Goal: Task Accomplishment & Management: Complete application form

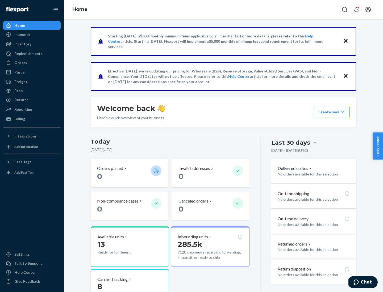
click at [342, 112] on button "Create new Create new inbound Create new order Create new product" at bounding box center [332, 112] width 36 height 11
click at [32, 35] on div "Inbounds" at bounding box center [32, 34] width 56 height 7
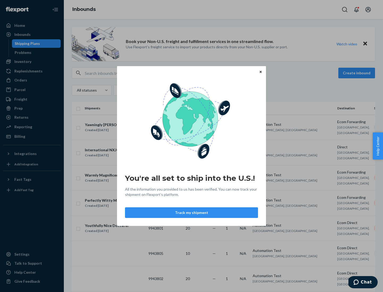
click at [260, 72] on icon "Close" at bounding box center [260, 72] width 2 height 2
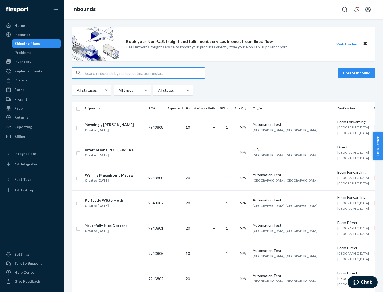
click at [357, 73] on button "Create inbound" at bounding box center [356, 73] width 37 height 11
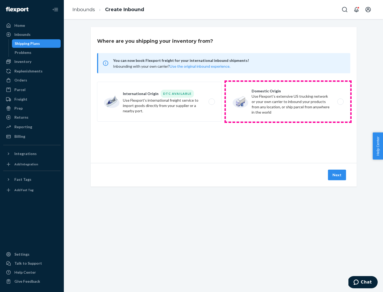
click at [288, 102] on label "Domestic Origin Use Flexport’s extensive US trucking network or your own carrie…" at bounding box center [288, 102] width 124 height 40
click at [340, 102] on input "Domestic Origin Use Flexport’s extensive US trucking network or your own carrie…" at bounding box center [341, 101] width 3 height 3
radio input "true"
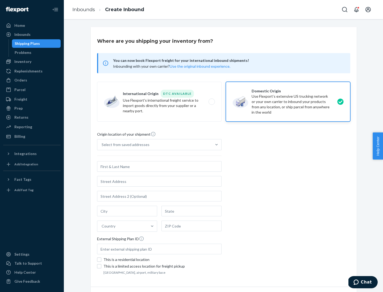
click at [154, 145] on div "Select from saved addresses" at bounding box center [154, 145] width 114 height 11
click at [102, 145] on input "Select from saved addresses" at bounding box center [102, 144] width 1 height 5
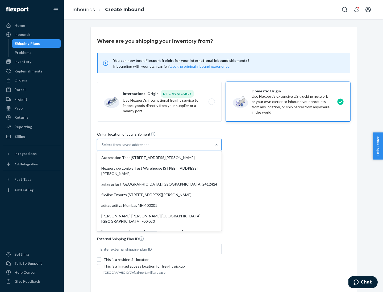
scroll to position [2, 0]
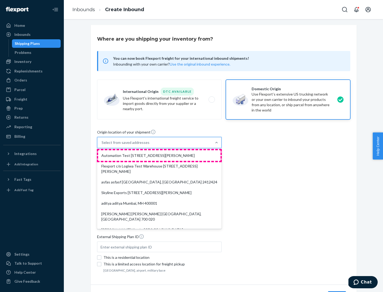
click at [159, 156] on div "Automation Test [STREET_ADDRESS][PERSON_NAME]" at bounding box center [159, 155] width 122 height 11
click at [102, 145] on input "option Automation Test [STREET_ADDRESS][PERSON_NAME]. 9 results available. Use …" at bounding box center [102, 142] width 1 height 5
type input "Automation Test"
type input "9th Floor"
type input "[GEOGRAPHIC_DATA]"
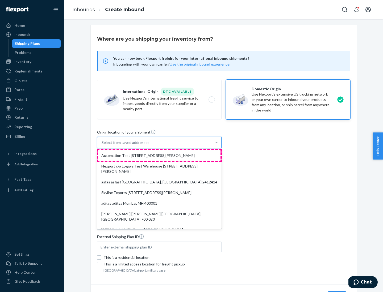
type input "CA"
type input "94104"
type input "[STREET_ADDRESS][PERSON_NAME]"
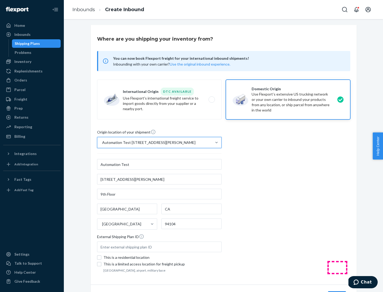
scroll to position [31, 0]
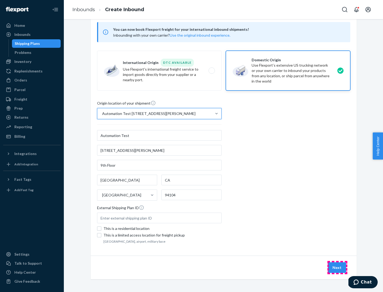
click at [337, 268] on button "Next" at bounding box center [337, 268] width 18 height 11
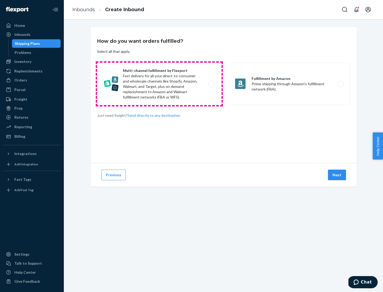
click at [159, 84] on label "Multi-channel fulfillment by Flexport Fast delivery for all your direct-to-cons…" at bounding box center [159, 84] width 124 height 43
click at [211, 84] on input "Multi-channel fulfillment by Flexport Fast delivery for all your direct-to-cons…" at bounding box center [212, 83] width 3 height 3
radio input "true"
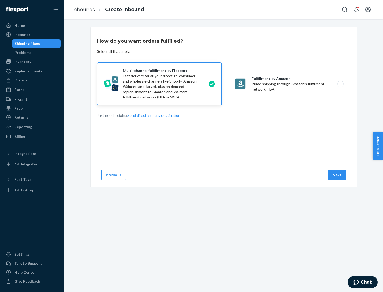
click at [337, 175] on button "Next" at bounding box center [337, 175] width 18 height 11
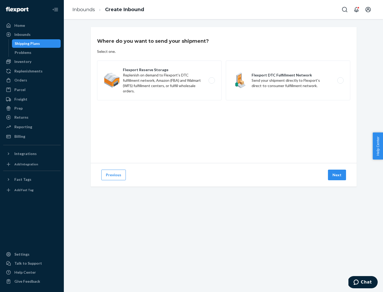
click at [159, 81] on label "Flexport Reserve Storage Replenish on demand to Flexport's DTC fulfillment netw…" at bounding box center [159, 81] width 124 height 40
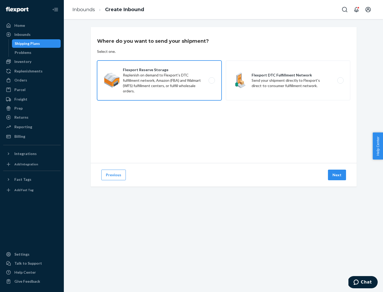
click at [211, 81] on input "Flexport Reserve Storage Replenish on demand to Flexport's DTC fulfillment netw…" at bounding box center [212, 80] width 3 height 3
radio input "true"
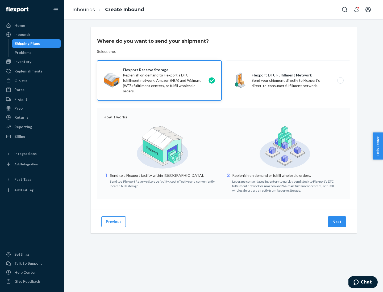
click at [337, 222] on button "Next" at bounding box center [337, 222] width 18 height 11
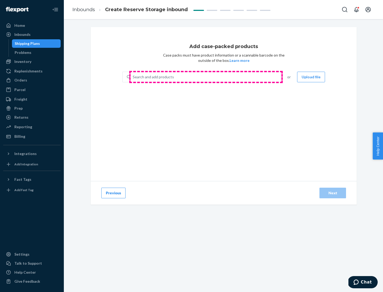
click at [206, 77] on div "Search and add products" at bounding box center [205, 77] width 150 height 10
click at [133, 77] on input "Search and add products" at bounding box center [133, 76] width 1 height 5
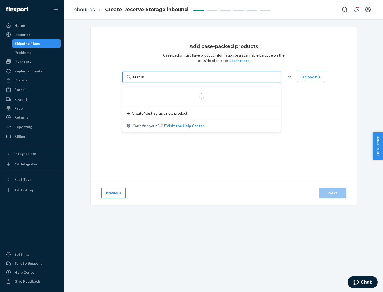
type input "test-syn"
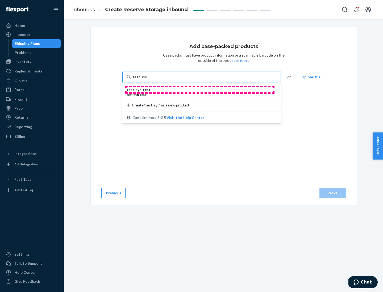
click at [200, 90] on div "test - syn - test" at bounding box center [200, 89] width 146 height 5
click at [146, 80] on input "test-syn" at bounding box center [140, 76] width 14 height 5
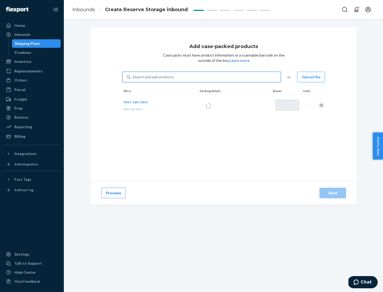
type input "1"
click at [332, 193] on div "Next" at bounding box center [333, 193] width 18 height 5
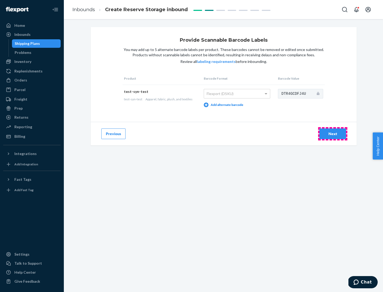
click at [332, 134] on div "Next" at bounding box center [333, 133] width 18 height 5
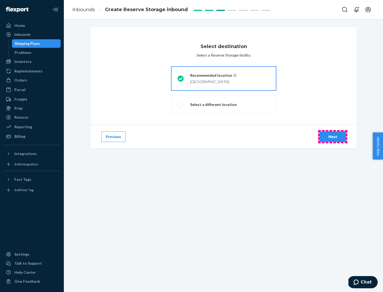
click at [332, 137] on div "Next" at bounding box center [333, 136] width 18 height 5
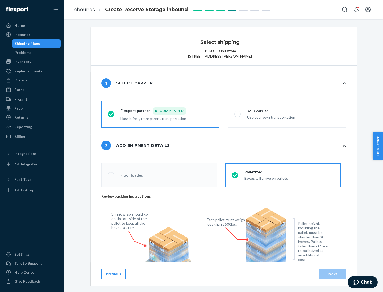
radio input "false"
type input "1"
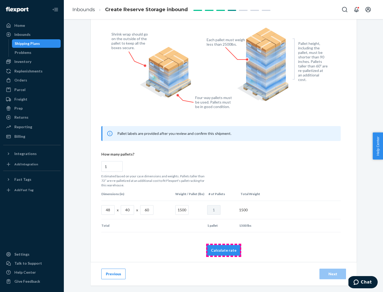
click at [224, 250] on button "Calculate rate" at bounding box center [223, 250] width 35 height 11
radio input "false"
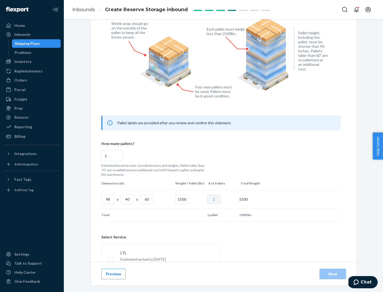
scroll to position [235, 0]
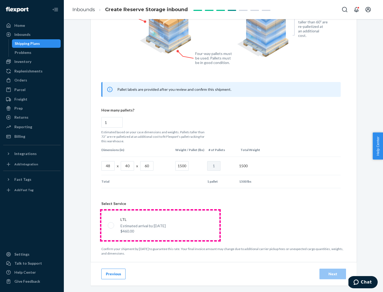
click at [160, 225] on p "Estimated arrival by [DATE]" at bounding box center [142, 226] width 45 height 5
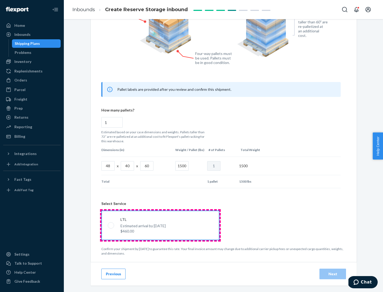
click at [111, 225] on input "LTL Estimated arrival by [DATE] $460.00" at bounding box center [109, 225] width 3 height 3
radio input "true"
radio input "false"
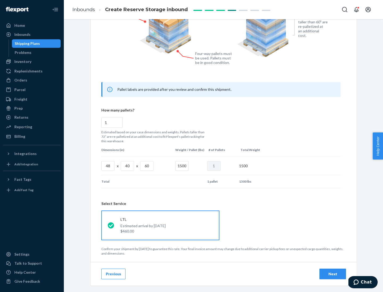
click at [332, 274] on div "Next" at bounding box center [333, 274] width 18 height 5
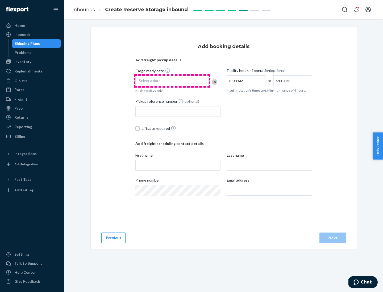
click at [172, 81] on div "Select a date" at bounding box center [171, 81] width 73 height 11
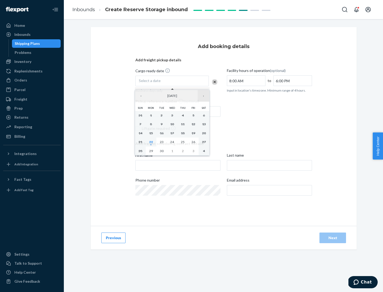
click at [203, 96] on button "›" at bounding box center [203, 96] width 12 height 12
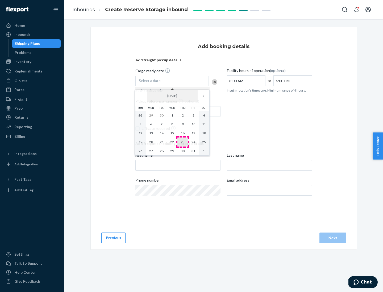
click at [183, 142] on abbr "23" at bounding box center [183, 142] width 4 height 4
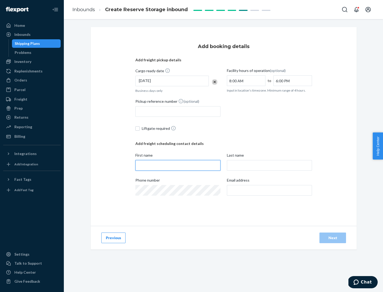
click at [178, 166] on input "First name" at bounding box center [177, 165] width 85 height 11
type input "[PERSON_NAME]"
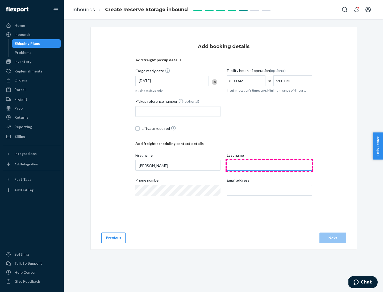
click at [269, 166] on input "Last name" at bounding box center [269, 165] width 85 height 11
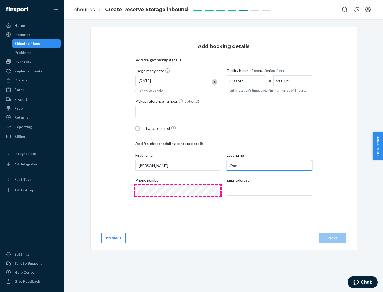
type input "Doe"
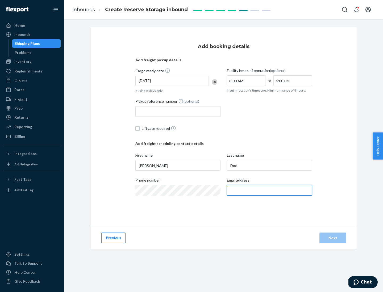
click at [269, 191] on input "Email address" at bounding box center [269, 190] width 85 height 11
type input "[EMAIL_ADDRESS][DOMAIN_NAME]"
click at [332, 238] on div "Next" at bounding box center [333, 237] width 18 height 5
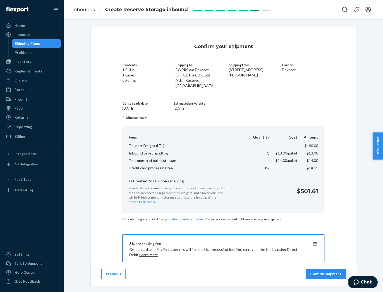
scroll to position [77, 0]
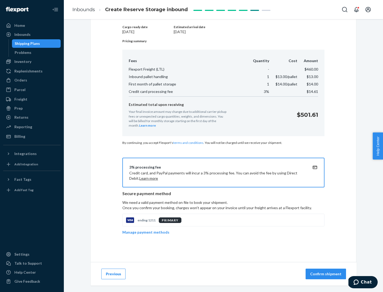
click at [326, 274] on p "Confirm shipment" at bounding box center [325, 274] width 31 height 5
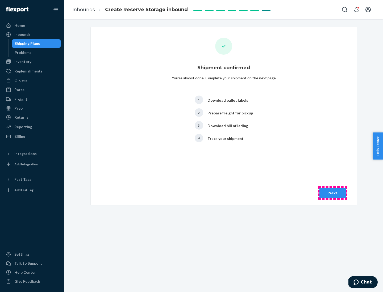
click at [332, 193] on div "Next" at bounding box center [333, 193] width 18 height 5
